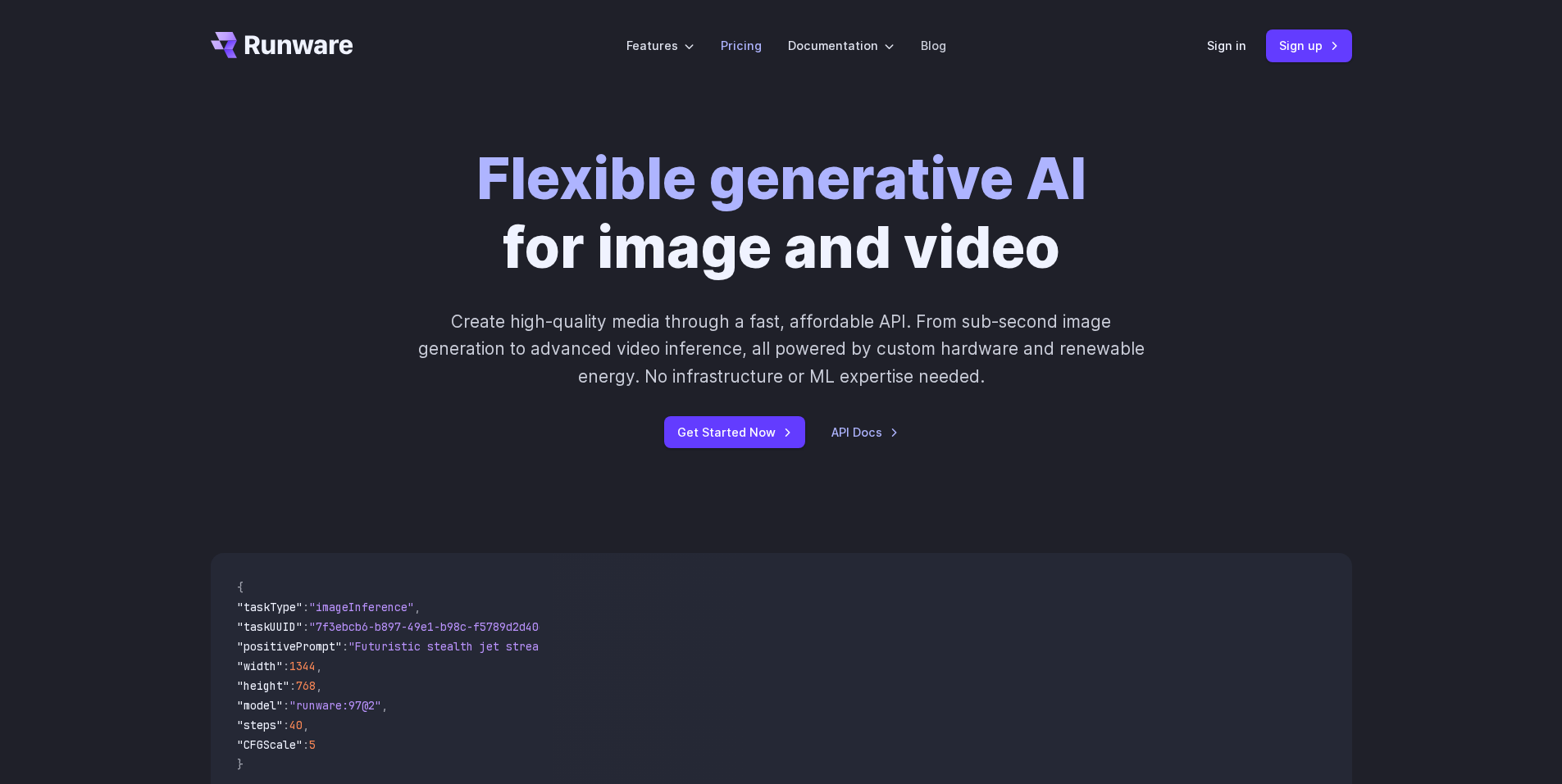
click at [747, 54] on link "Pricing" at bounding box center [741, 45] width 41 height 18
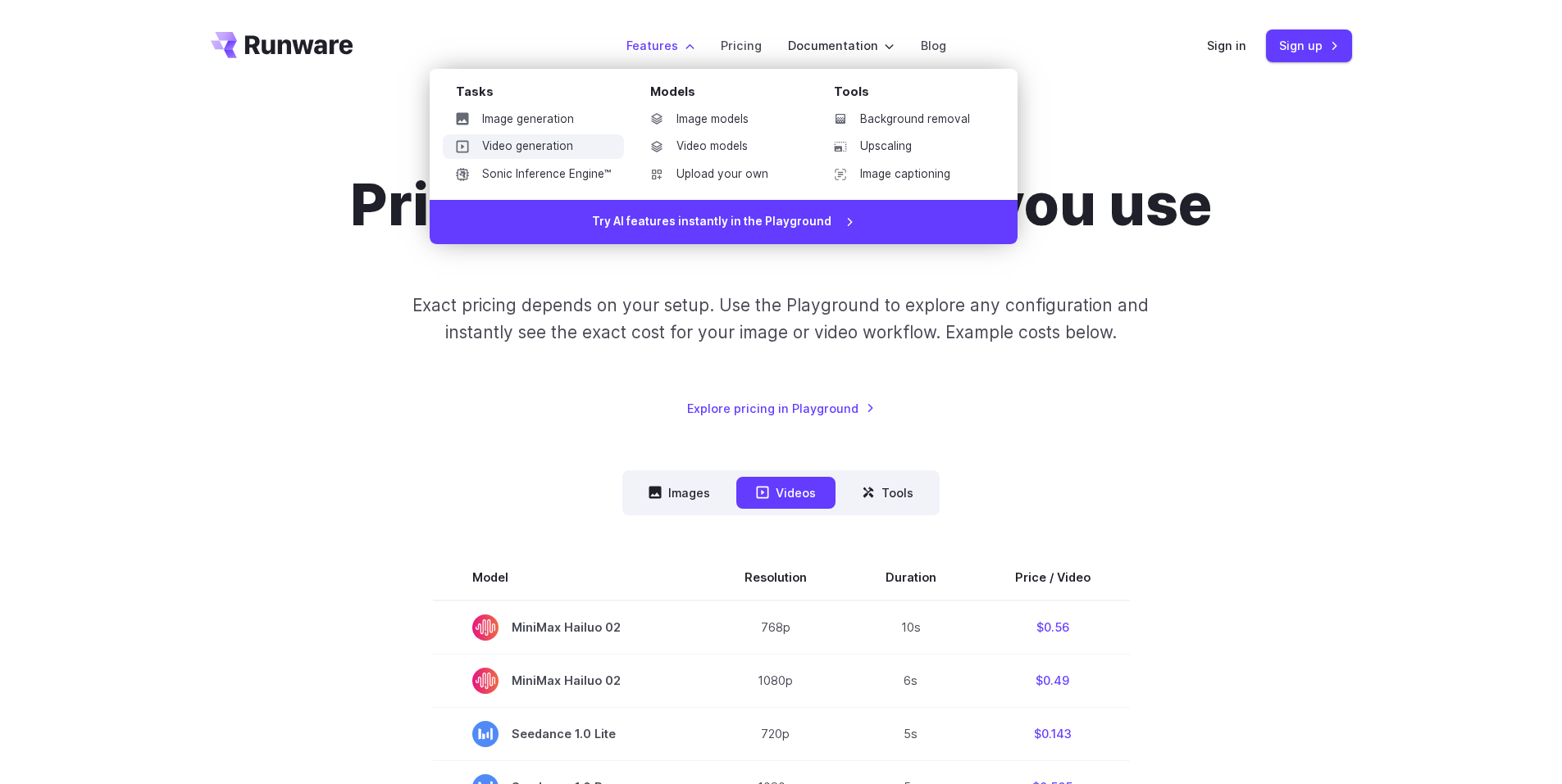
click at [548, 142] on link "Video generation" at bounding box center [533, 146] width 181 height 24
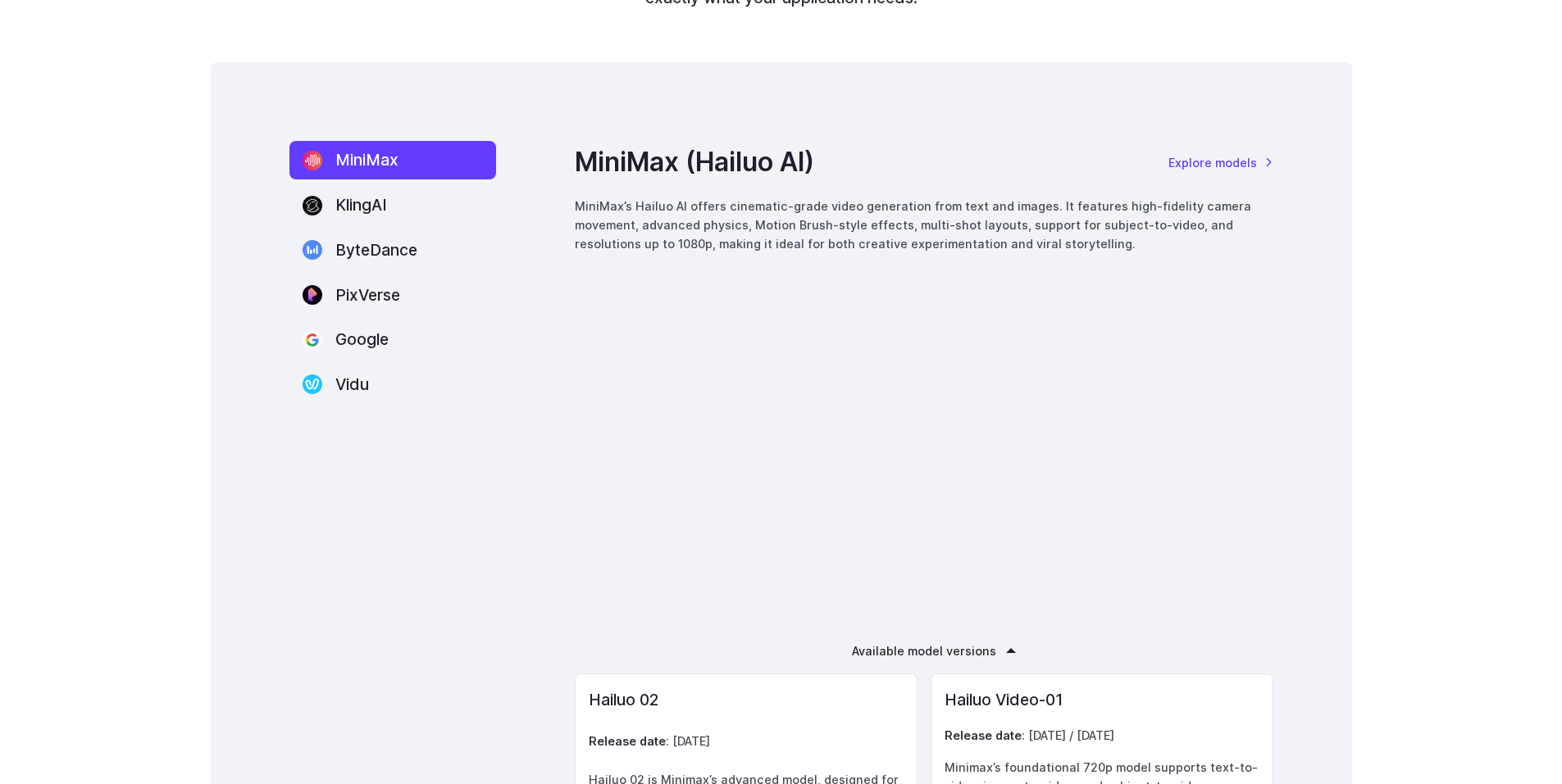
scroll to position [2186, 0]
